Goal: Task Accomplishment & Management: Use online tool/utility

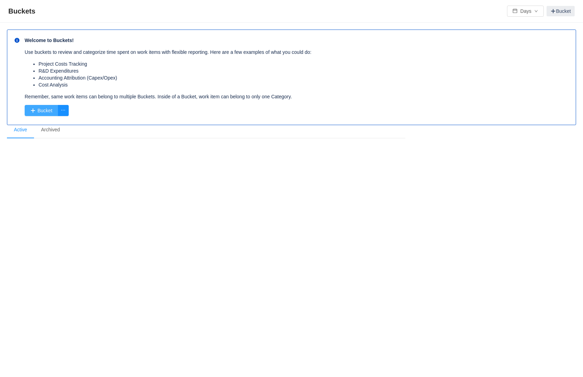
click at [37, 109] on button "Bucket" at bounding box center [41, 110] width 33 height 11
click at [54, 132] on li "Archived" at bounding box center [50, 130] width 33 height 17
click at [17, 129] on li "Active" at bounding box center [20, 130] width 27 height 17
click at [64, 110] on button "button" at bounding box center [63, 110] width 11 height 11
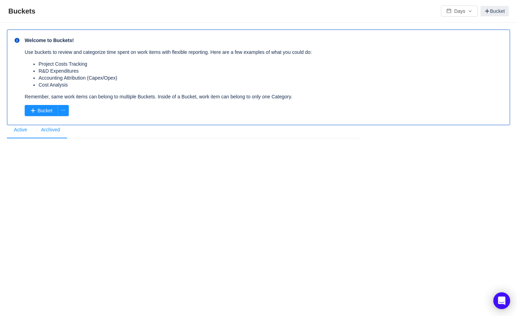
click at [52, 133] on li "Archived" at bounding box center [50, 130] width 33 height 17
click at [23, 130] on li "Active" at bounding box center [20, 130] width 27 height 17
